Goal: Task Accomplishment & Management: Use online tool/utility

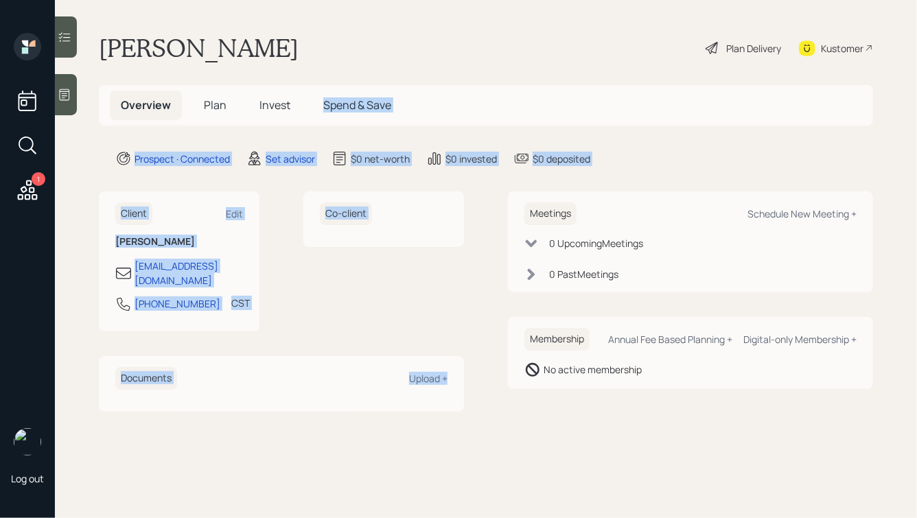
drag, startPoint x: 472, startPoint y: 376, endPoint x: 264, endPoint y: 106, distance: 341.2
click at [264, 106] on main "Kevin Kinealy Plan Delivery Kustomer Overview Plan Invest Spend & Save Prospect…" at bounding box center [486, 259] width 863 height 518
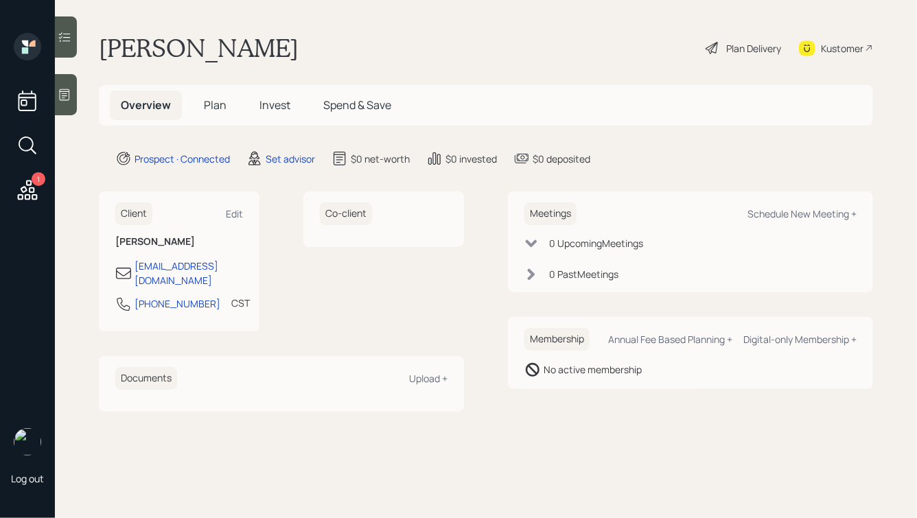
click at [204, 46] on h1 "Kevin Kinealy" at bounding box center [199, 48] width 200 height 30
click at [65, 98] on icon at bounding box center [65, 95] width 14 height 14
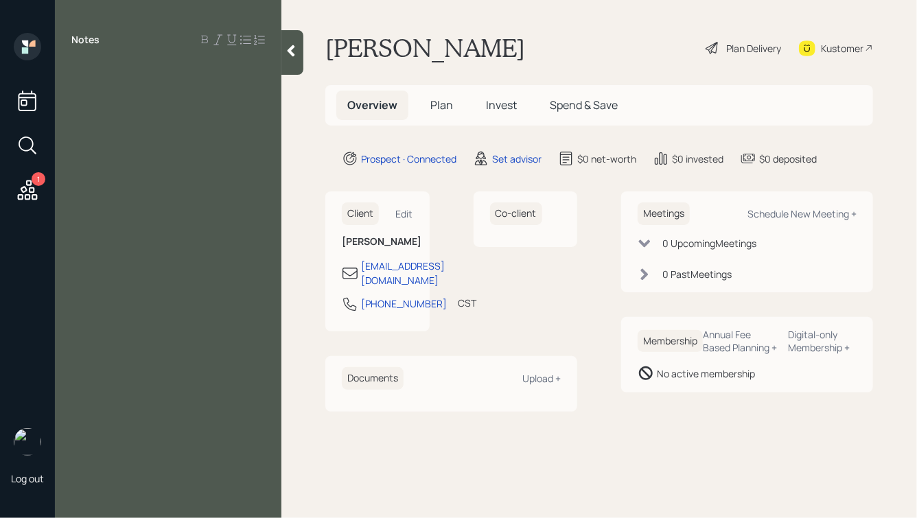
click at [81, 39] on label "Notes" at bounding box center [85, 40] width 28 height 14
click at [124, 70] on div at bounding box center [168, 70] width 194 height 15
click at [117, 80] on div "Notes" at bounding box center [168, 267] width 227 height 469
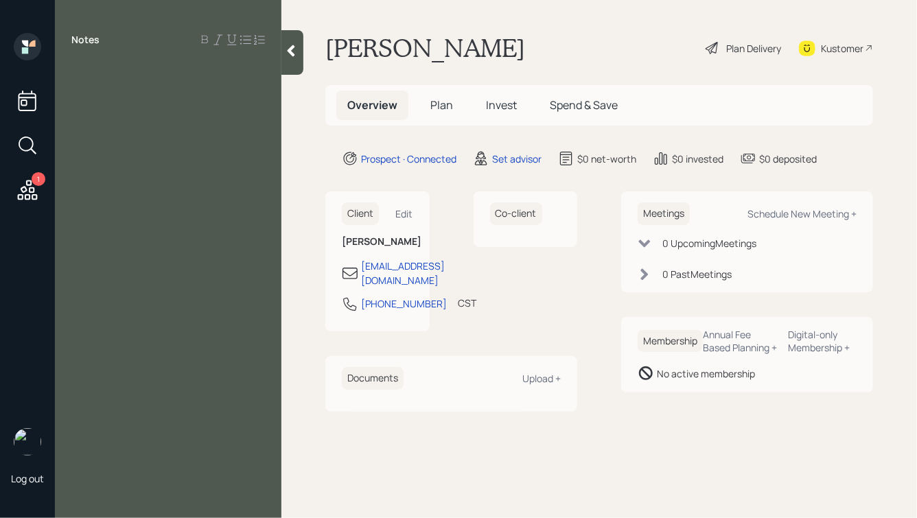
click at [229, 63] on div at bounding box center [168, 70] width 194 height 15
